Goal: Transaction & Acquisition: Purchase product/service

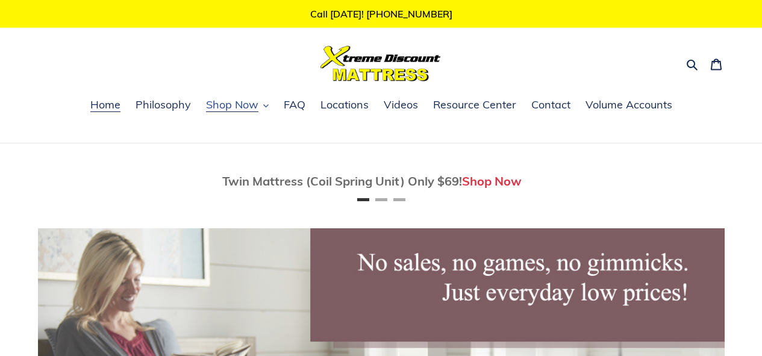
click at [244, 109] on span "Shop Now" at bounding box center [232, 105] width 52 height 14
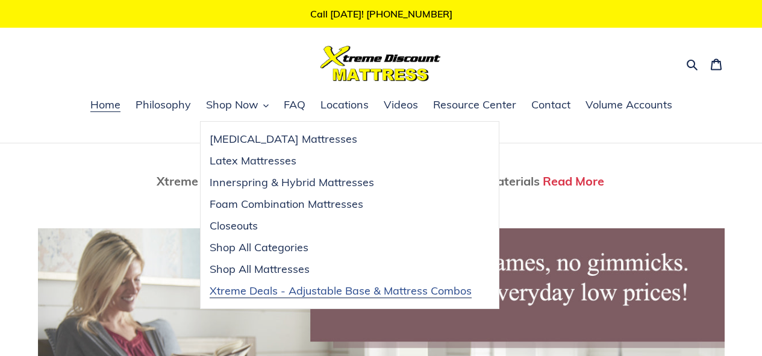
scroll to position [0, 1373]
click at [261, 288] on span "Xtreme Deals - Adjustable Base & Mattress Combos" at bounding box center [341, 291] width 262 height 14
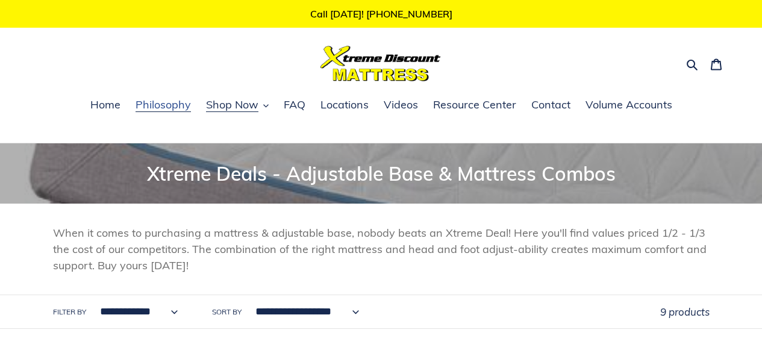
click at [182, 109] on span "Philosophy" at bounding box center [163, 105] width 55 height 14
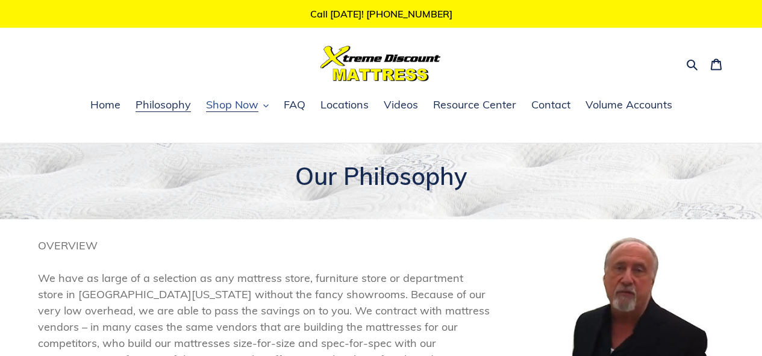
click at [269, 105] on icon "button" at bounding box center [265, 105] width 5 height 5
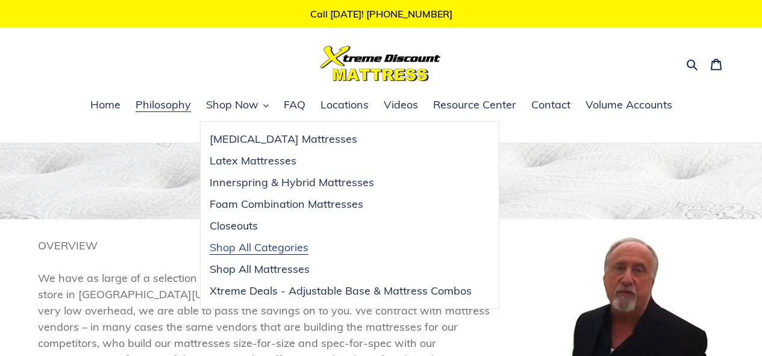
click at [245, 249] on span "Shop All Categories" at bounding box center [259, 247] width 99 height 14
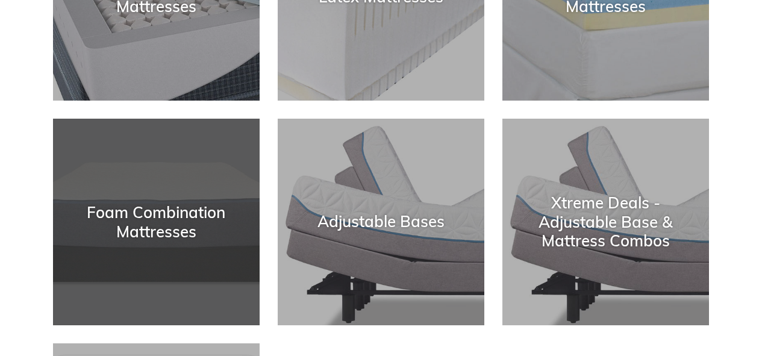
scroll to position [341, 0]
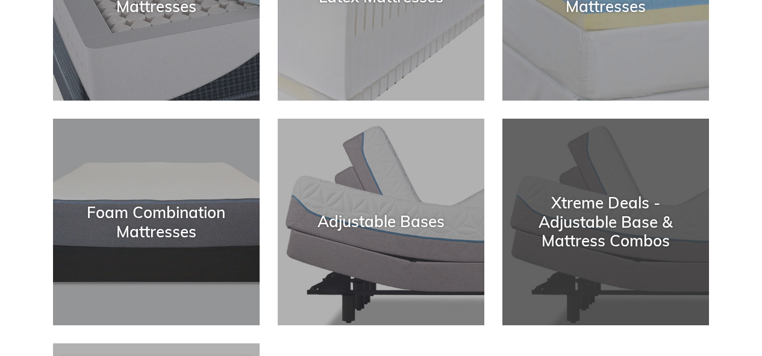
click at [609, 232] on div "Xtreme Deals - Adjustable Base & Mattress Combos" at bounding box center [605, 222] width 207 height 57
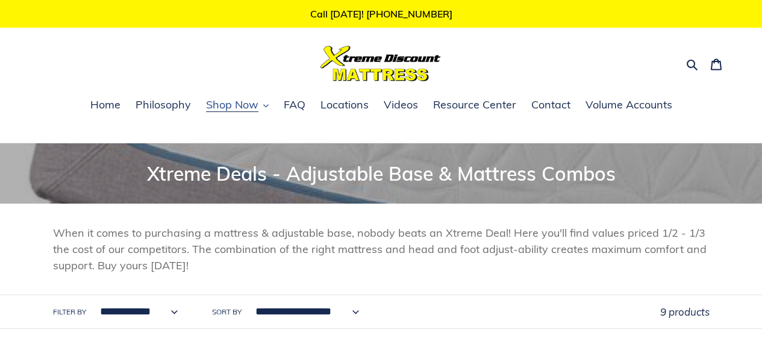
click at [258, 108] on span "Shop Now" at bounding box center [232, 105] width 52 height 14
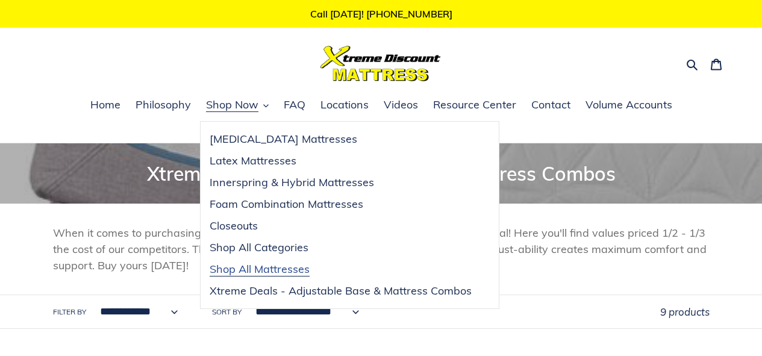
click at [228, 269] on span "Shop All Mattresses" at bounding box center [260, 269] width 100 height 14
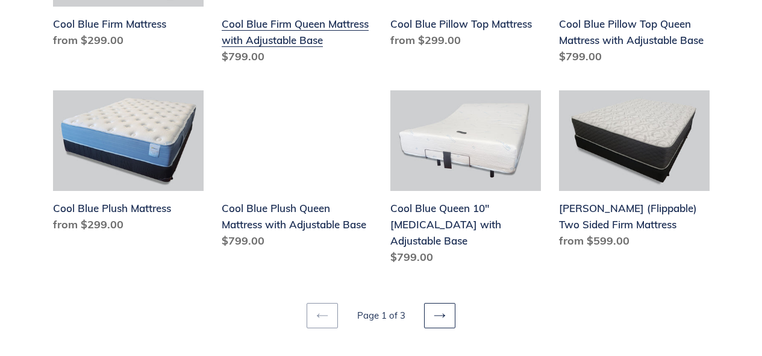
scroll to position [1548, 0]
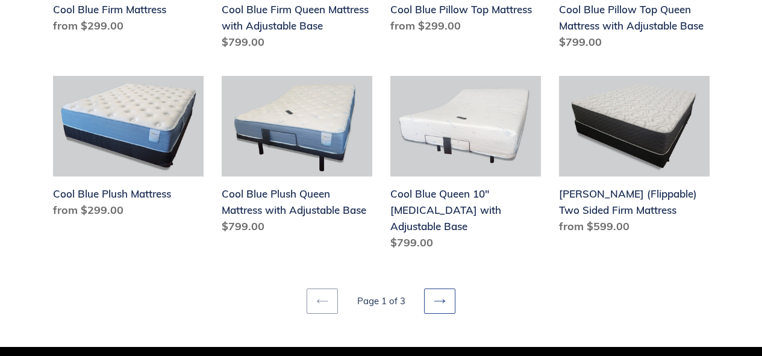
click at [447, 288] on link "Next page" at bounding box center [439, 300] width 31 height 25
